Goal: Find specific page/section: Find specific page/section

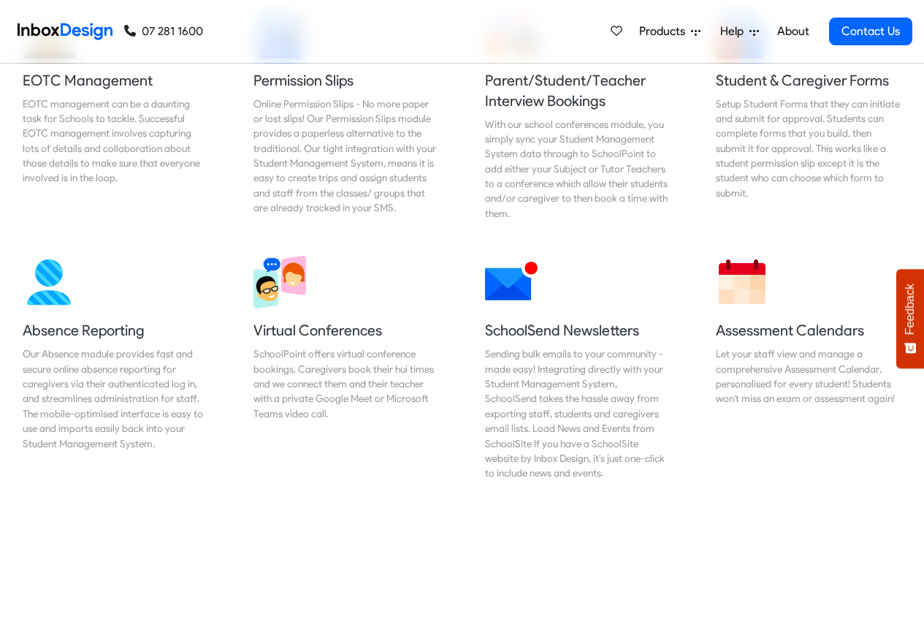
scroll to position [1052, 0]
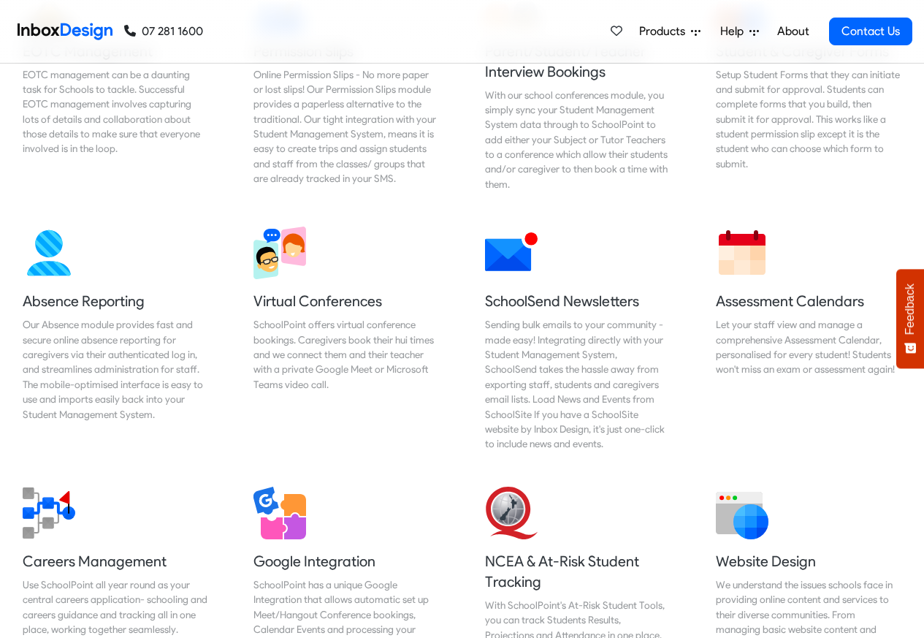
click at [672, 8] on div "Products Mobile APP Pricing Free Webinars & Training Browse all Features Login …" at bounding box center [758, 31] width 308 height 63
click at [677, 7] on div "Products Mobile APP Pricing Free Webinars & Training Browse all Features Login …" at bounding box center [758, 31] width 308 height 63
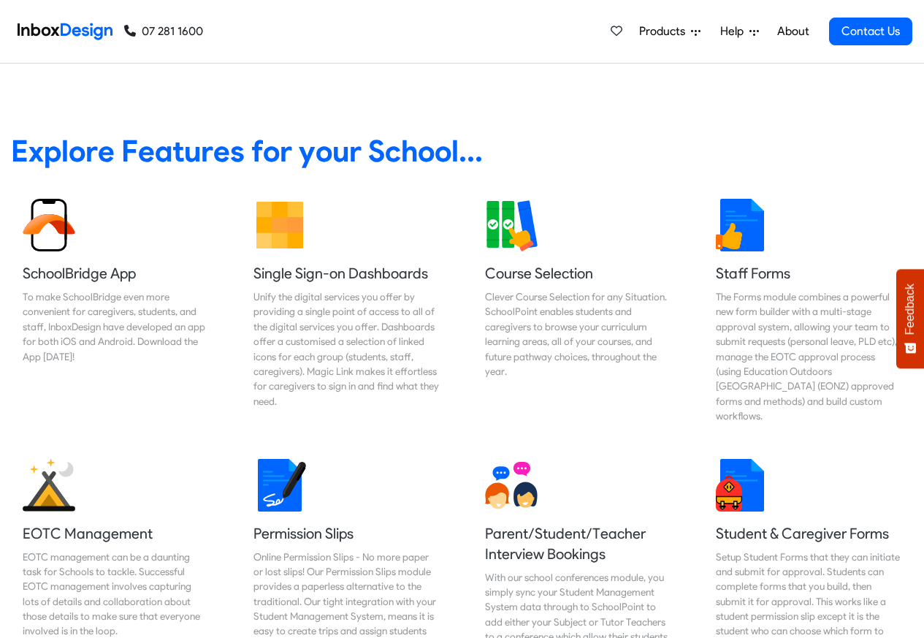
scroll to position [526, 0]
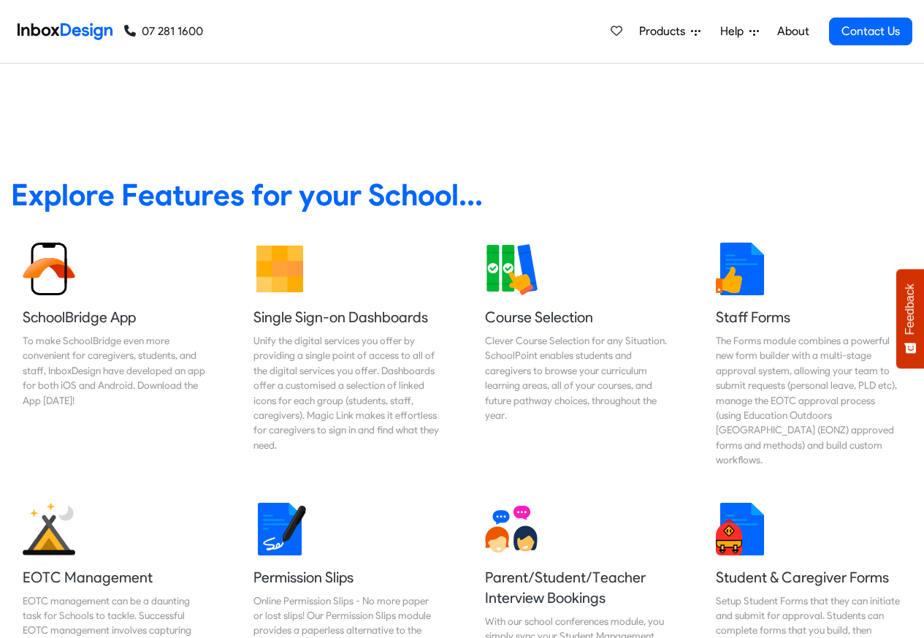
click at [663, 33] on span "Products" at bounding box center [665, 32] width 52 height 18
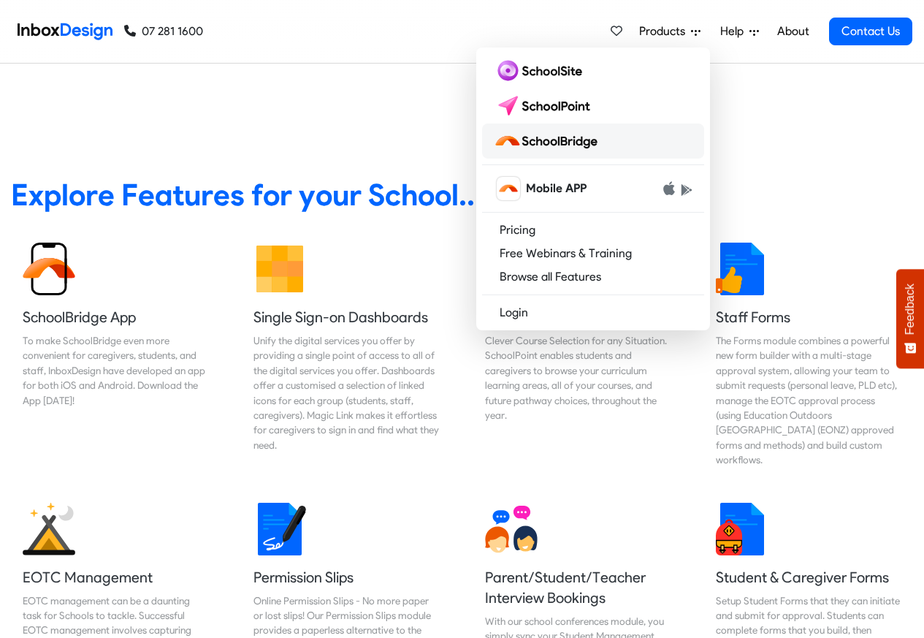
click at [565, 142] on img at bounding box center [549, 140] width 110 height 23
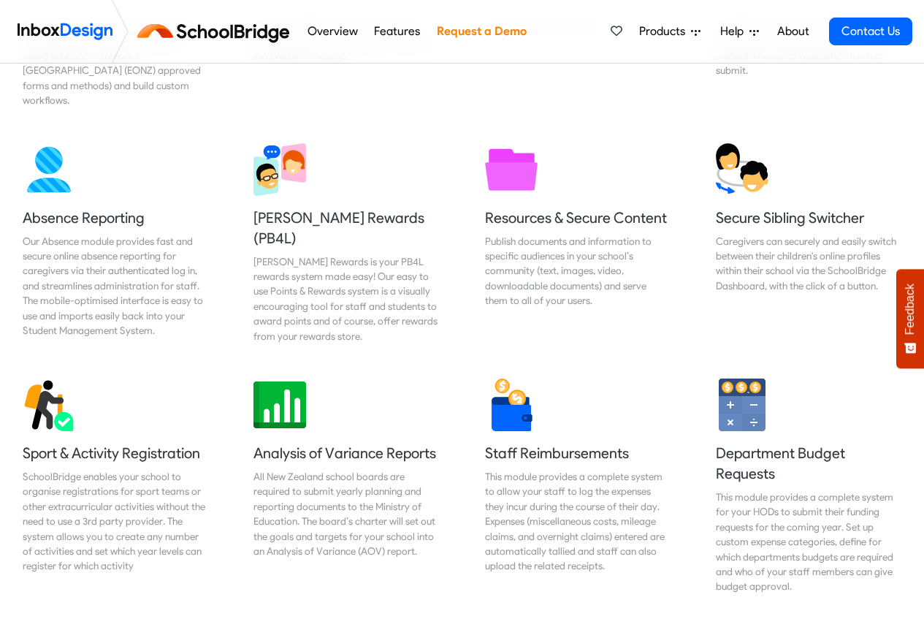
scroll to position [925, 0]
